Goal: Book appointment/travel/reservation

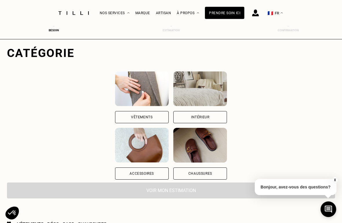
click at [136, 118] on div "Vêtements" at bounding box center [142, 117] width 54 height 12
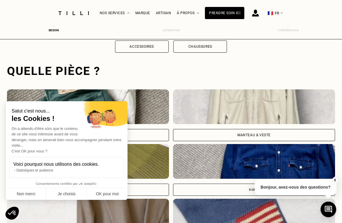
scroll to position [179, 0]
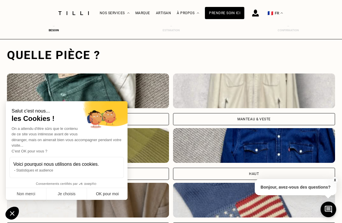
click at [102, 193] on button "OK pour moi" at bounding box center [107, 194] width 41 height 12
checkbox input "true"
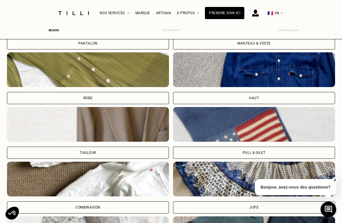
scroll to position [275, 0]
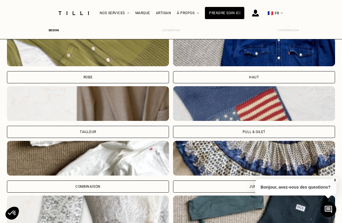
click at [290, 108] on img at bounding box center [254, 103] width 162 height 35
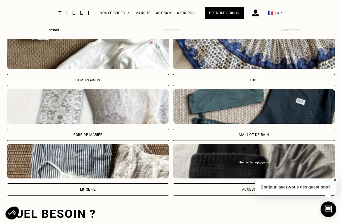
scroll to position [541, 0]
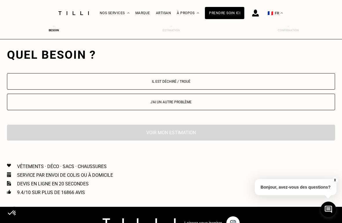
click at [266, 81] on p "Il est déchiré / troué" at bounding box center [170, 82] width 321 height 4
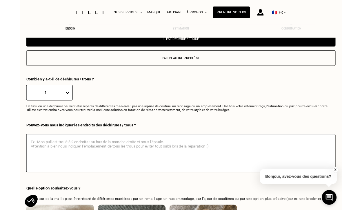
scroll to position [609, 0]
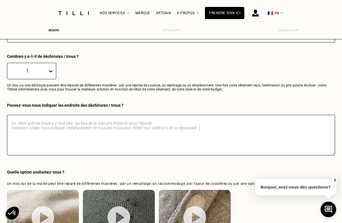
click at [335, 184] on button "X" at bounding box center [335, 180] width 6 height 6
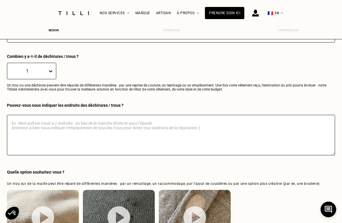
click at [167, 149] on textarea at bounding box center [171, 135] width 328 height 41
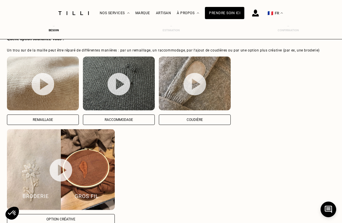
scroll to position [742, 0]
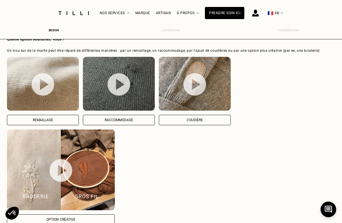
type textarea "Mon pull est troué au bas de la manche gauche"
click at [44, 89] on img at bounding box center [43, 84] width 23 height 23
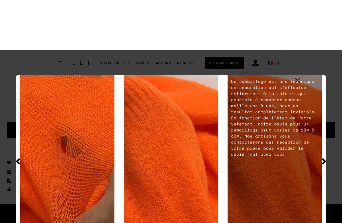
scroll to position [885, 0]
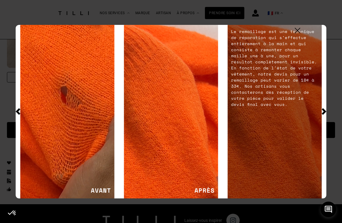
click at [298, 30] on img at bounding box center [274, 112] width 94 height 174
click at [307, 33] on img at bounding box center [274, 112] width 94 height 174
click at [297, 34] on img at bounding box center [274, 112] width 94 height 174
click at [296, 32] on img at bounding box center [274, 112] width 94 height 174
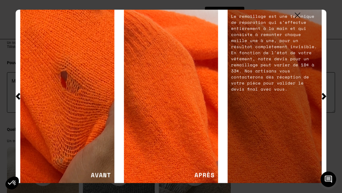
click at [299, 18] on img at bounding box center [298, 16] width 6 height 6
click at [299, 20] on div "La Méthode Retoucherie Maroquinerie Broderie Cordonnerie Nos prix Nos services …" at bounding box center [171, 13] width 342 height 26
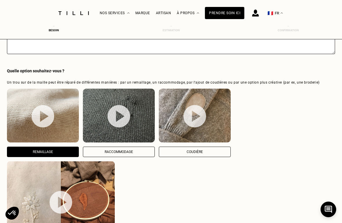
click at [119, 120] on img at bounding box center [118, 116] width 23 height 23
select select "FR"
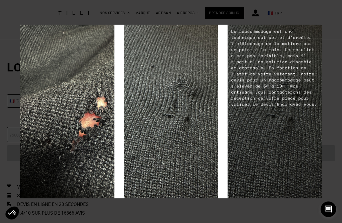
scroll to position [935, 0]
click at [294, 38] on img at bounding box center [274, 112] width 94 height 174
click at [293, 33] on img at bounding box center [293, 31] width 6 height 6
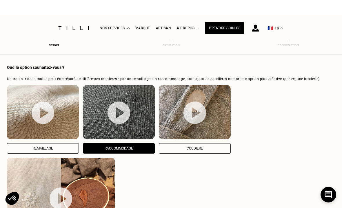
scroll to position [697, 0]
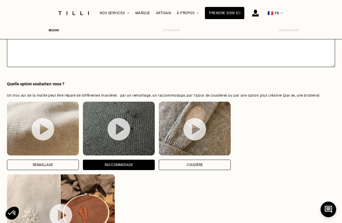
click at [66, 170] on button "Remaillage" at bounding box center [43, 165] width 72 height 10
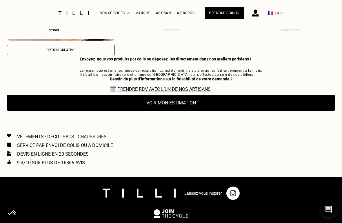
scroll to position [897, 0]
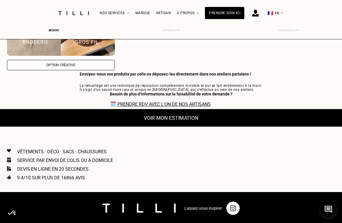
click at [216, 125] on button "Voir mon estimation" at bounding box center [170, 118] width 361 height 18
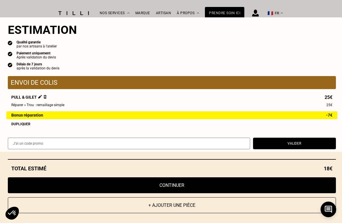
scroll to position [0, 0]
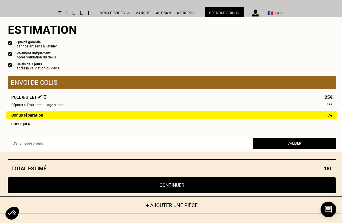
click at [245, 193] on button "+ Ajouter une pièce" at bounding box center [171, 206] width 361 height 18
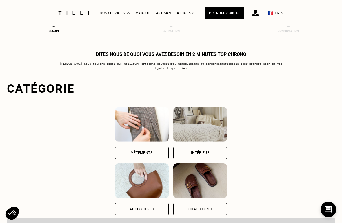
click at [141, 155] on div "Vêtements" at bounding box center [142, 153] width 54 height 12
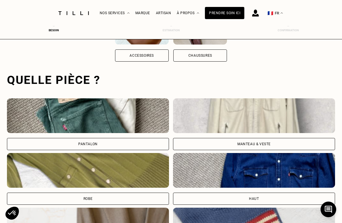
scroll to position [178, 0]
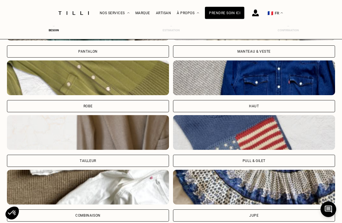
click at [271, 164] on div "Pull & gilet" at bounding box center [254, 161] width 162 height 12
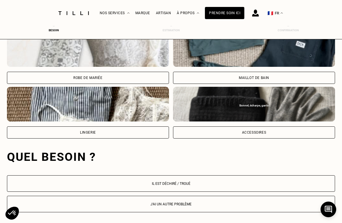
scroll to position [541, 0]
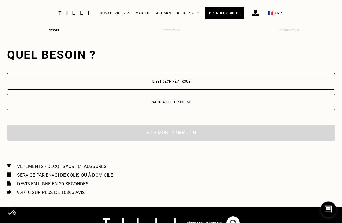
click at [213, 85] on button "Il est déchiré / troué" at bounding box center [171, 82] width 328 height 17
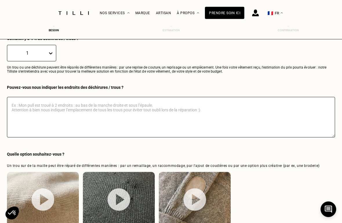
click at [141, 124] on textarea at bounding box center [171, 117] width 328 height 41
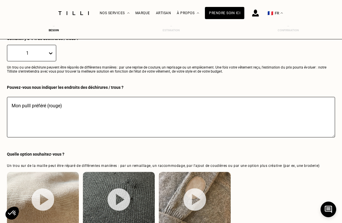
click at [31, 107] on textarea "Mon pulll préféré (rouge)" at bounding box center [171, 117] width 328 height 41
click at [83, 111] on textarea "Mon pull préféré (rouge)" at bounding box center [171, 117] width 328 height 41
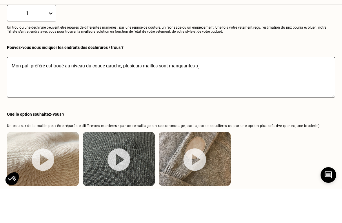
scroll to position [657, 0]
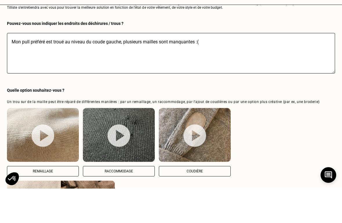
type textarea "Mon pull préféré est troué au niveau du coude gauche, plusieurs mailles sont ma…"
click at [60, 193] on p "Remaillage" at bounding box center [42, 206] width 65 height 4
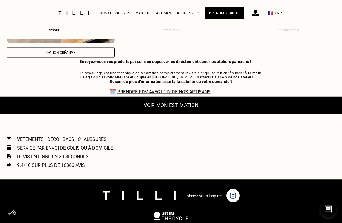
click at [235, 114] on button "Voir mon estimation" at bounding box center [170, 106] width 361 height 18
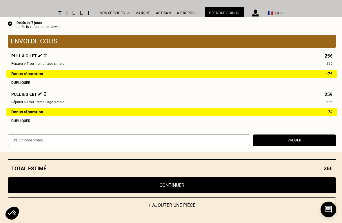
scroll to position [45, 0]
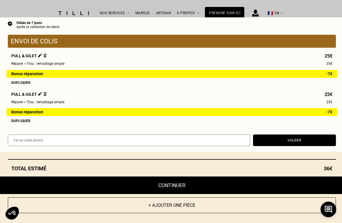
click at [260, 193] on button "Continuer" at bounding box center [171, 186] width 361 height 18
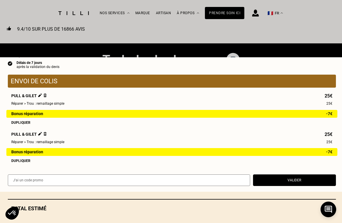
select select "FR"
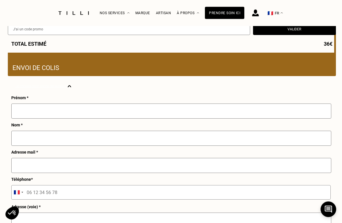
scroll to position [188, 0]
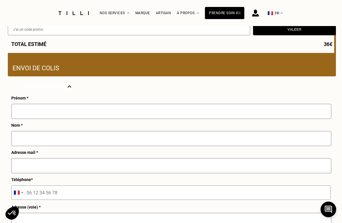
click at [277, 119] on input "text" at bounding box center [171, 111] width 320 height 15
type input "[PERSON_NAME]"
click at [118, 144] on input "text" at bounding box center [171, 138] width 320 height 15
type input "[PERSON_NAME]"
click at [95, 173] on input "text" at bounding box center [171, 165] width 320 height 15
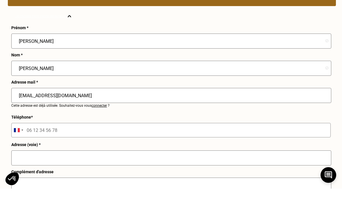
scroll to position [224, 0]
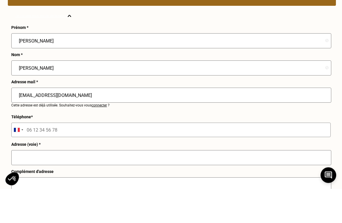
type input "[EMAIL_ADDRESS][DOMAIN_NAME]"
click at [129, 157] on input "tel" at bounding box center [170, 164] width 319 height 14
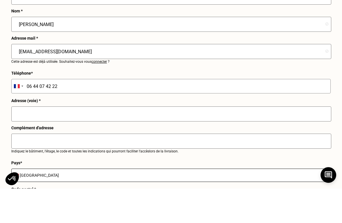
scroll to position [272, 0]
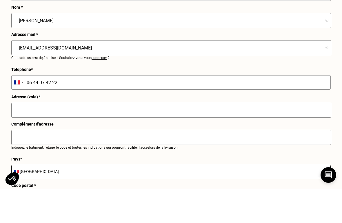
type input "06 44 07 42 22"
click at [150, 137] on input "text" at bounding box center [171, 144] width 320 height 15
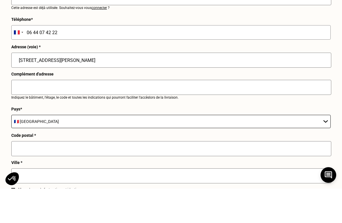
scroll to position [323, 0]
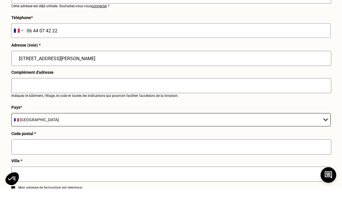
type input "[STREET_ADDRESS][PERSON_NAME]"
click at [118, 174] on input "text" at bounding box center [171, 181] width 320 height 15
type input "67200"
click at [140, 193] on input "text" at bounding box center [171, 208] width 320 height 15
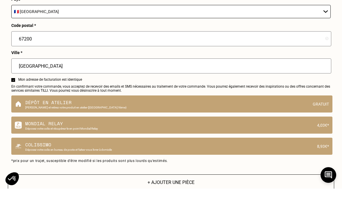
scroll to position [444, 0]
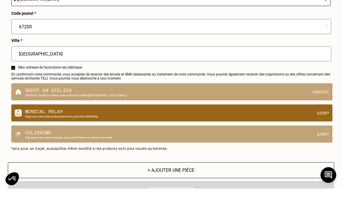
type input "[GEOGRAPHIC_DATA]"
click at [308, 149] on p "Déposez votre colis et récupérez-le en point Mondial Relay" at bounding box center [169, 150] width 288 height 3
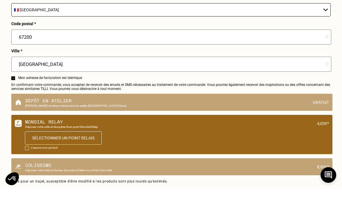
scroll to position [479, 0]
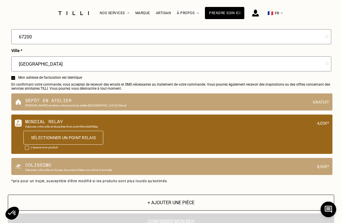
click at [40, 145] on button "Sélectionner un point relais" at bounding box center [63, 138] width 80 height 14
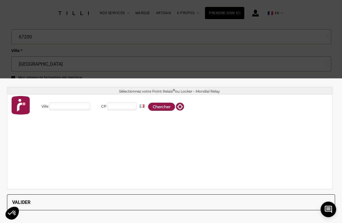
click at [85, 110] on input "Ville" at bounding box center [69, 107] width 41 height 8
click at [120, 121] on div "Ville CP FR ES BE NL LU DE AT PT" at bounding box center [169, 108] width 325 height 26
click at [127, 110] on input "CP" at bounding box center [122, 107] width 30 height 8
type input "67200"
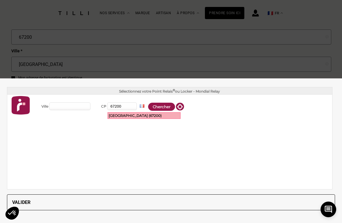
click at [142, 119] on div "[GEOGRAPHIC_DATA] (67200)" at bounding box center [144, 116] width 72 height 6
type input "[GEOGRAPHIC_DATA]"
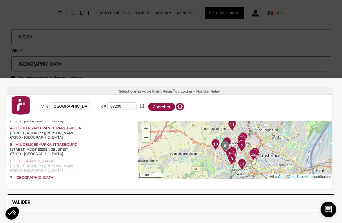
scroll to position [49, 0]
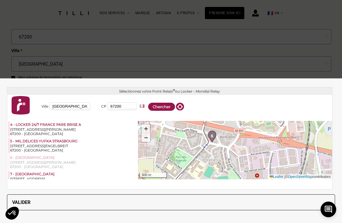
click at [214, 140] on img at bounding box center [212, 137] width 8 height 12
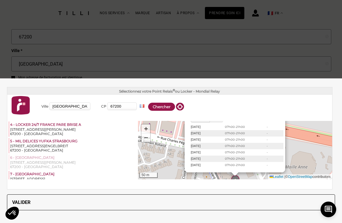
click at [73, 165] on div "[STREET_ADDRESS][PERSON_NAME]" at bounding box center [73, 162] width 127 height 4
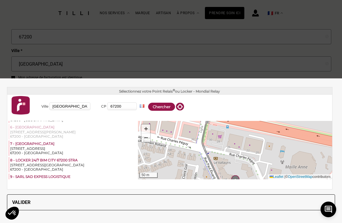
scroll to position [80, 0]
click at [78, 134] on div "[STREET_ADDRESS][PERSON_NAME]" at bounding box center [73, 132] width 127 height 4
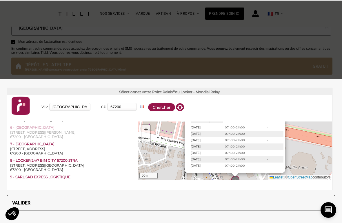
click at [143, 193] on button "Valider" at bounding box center [171, 203] width 328 height 16
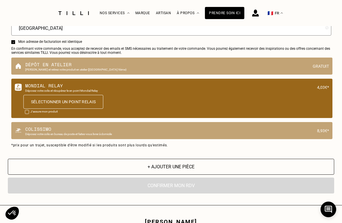
click at [56, 109] on button "Sélectionner un point relais" at bounding box center [63, 102] width 80 height 14
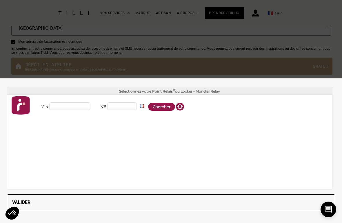
click at [116, 110] on input "CP" at bounding box center [122, 107] width 30 height 8
type input "67200"
click at [162, 119] on div "[GEOGRAPHIC_DATA] (67200)" at bounding box center [144, 116] width 72 height 6
type input "[GEOGRAPHIC_DATA]"
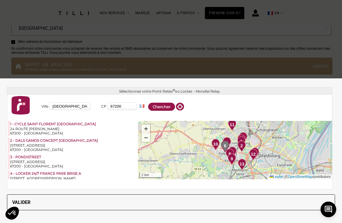
scroll to position [0, 0]
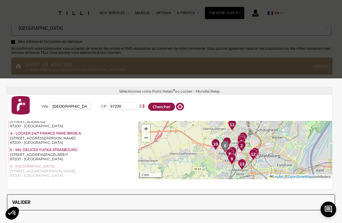
click at [44, 173] on div "[STREET_ADDRESS][PERSON_NAME]" at bounding box center [73, 171] width 127 height 4
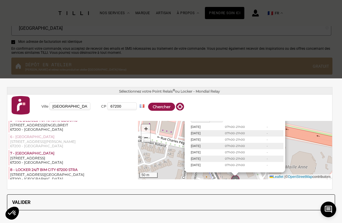
scroll to position [70, 0]
click at [73, 144] on div "[STREET_ADDRESS][PERSON_NAME]" at bounding box center [73, 142] width 127 height 4
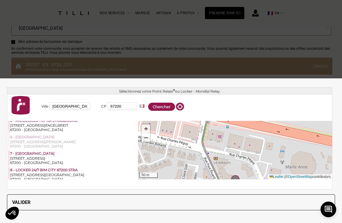
click at [73, 144] on div "[STREET_ADDRESS][PERSON_NAME]" at bounding box center [73, 142] width 127 height 4
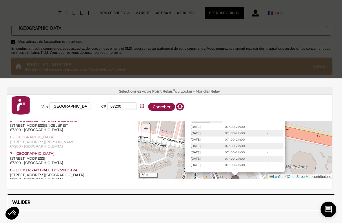
click at [82, 193] on button "Valider" at bounding box center [171, 203] width 328 height 16
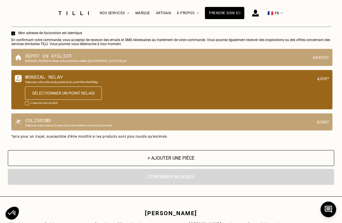
scroll to position [522, 0]
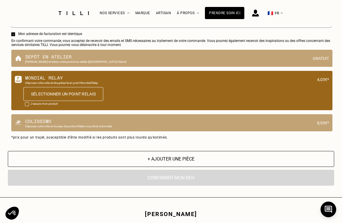
click at [86, 101] on button "Sélectionner un point relais" at bounding box center [63, 94] width 80 height 14
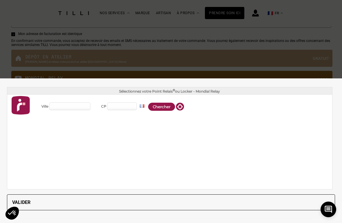
click at [122, 110] on input "CP" at bounding box center [122, 107] width 30 height 8
type input "67200"
click at [166, 119] on div "[GEOGRAPHIC_DATA] (67200)" at bounding box center [144, 116] width 72 height 6
type input "[GEOGRAPHIC_DATA]"
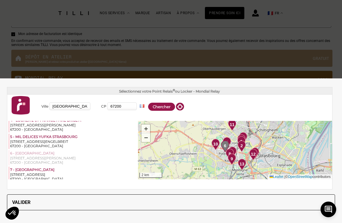
scroll to position [53, 0]
click at [55, 161] on div "[STREET_ADDRESS][PERSON_NAME]" at bounding box center [73, 159] width 127 height 4
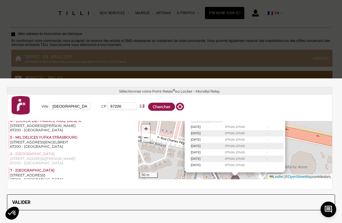
click at [303, 161] on div "1 2 3 4 5 6 7 8 9 10 11 12 13 [GEOGRAPHIC_DATA] En vacances jusqu'au [DATE] Hor…" at bounding box center [235, 150] width 194 height 58
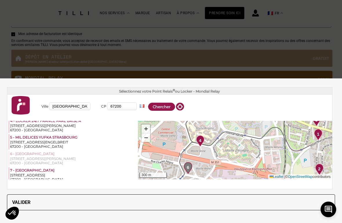
click at [199, 146] on img at bounding box center [200, 142] width 8 height 12
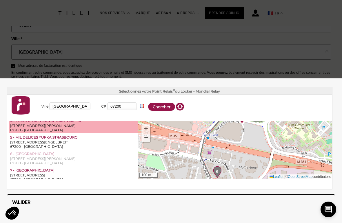
click at [98, 128] on div "[STREET_ADDRESS][PERSON_NAME]" at bounding box center [73, 126] width 127 height 4
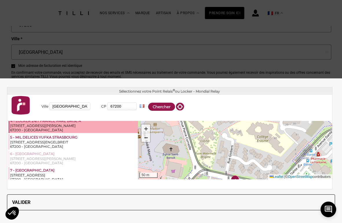
click at [166, 193] on button "Valider" at bounding box center [171, 203] width 328 height 16
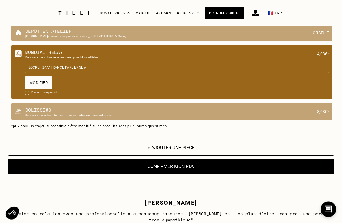
scroll to position [587, 0]
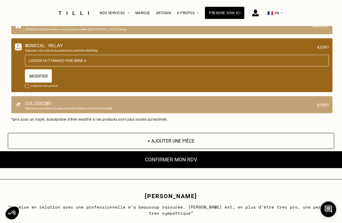
click at [186, 169] on button "Confirmer mon RDV" at bounding box center [171, 160] width 359 height 18
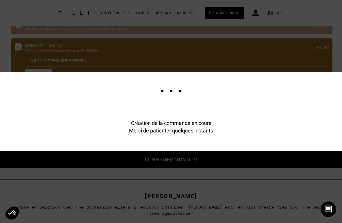
scroll to position [587, 0]
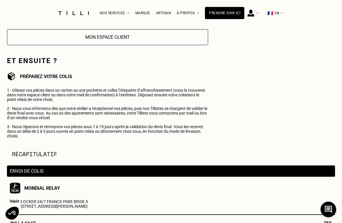
scroll to position [92, 0]
